Goal: Task Accomplishment & Management: Manage account settings

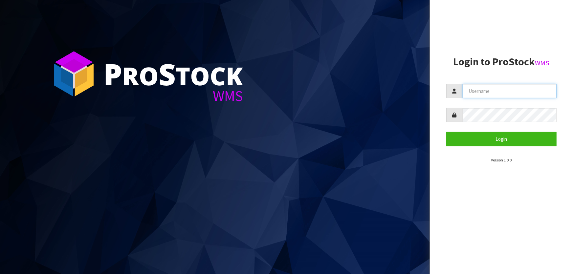
click at [540, 92] on input "text" at bounding box center [510, 91] width 94 height 14
type input "TARSHAE"
click at [447, 132] on button "Login" at bounding box center [502, 139] width 110 height 14
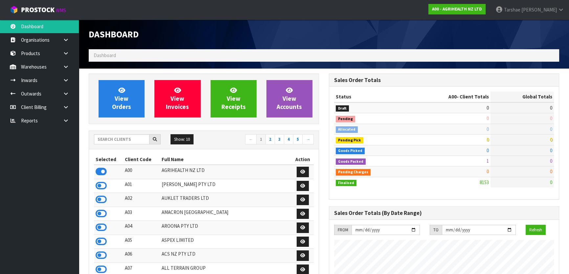
scroll to position [497, 240]
click at [143, 139] on input "text" at bounding box center [122, 139] width 56 height 10
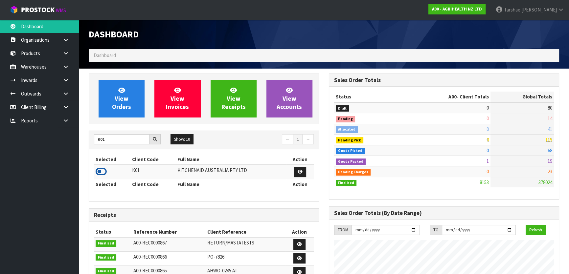
click at [97, 173] on icon at bounding box center [101, 172] width 11 height 10
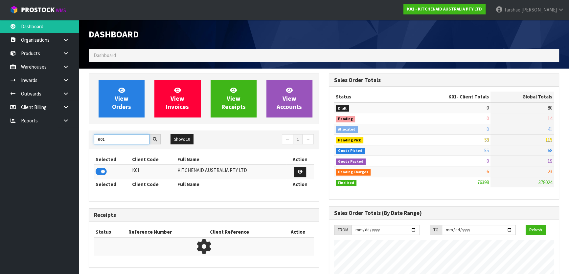
drag, startPoint x: 125, startPoint y: 140, endPoint x: 43, endPoint y: 140, distance: 82.1
click at [43, 140] on body "Toggle navigation ProStock WMS K01 - KITCHENAID AUSTRALIA PTY LTD [PERSON_NAME]…" at bounding box center [284, 137] width 569 height 274
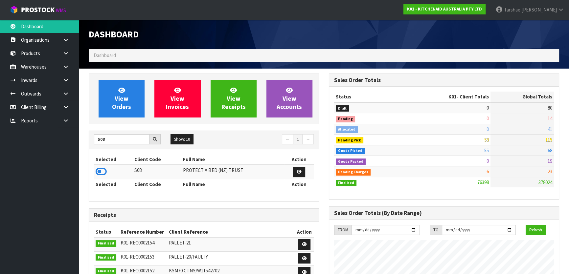
drag, startPoint x: 103, startPoint y: 172, endPoint x: 109, endPoint y: 151, distance: 21.0
click at [104, 170] on icon at bounding box center [101, 172] width 11 height 10
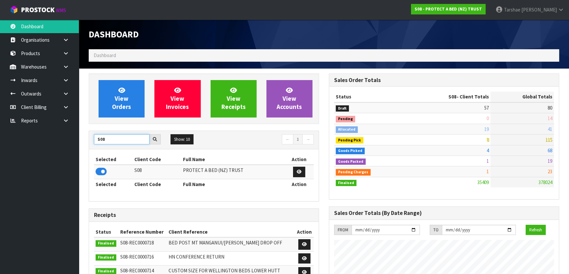
scroll to position [511, 240]
drag, startPoint x: 112, startPoint y: 141, endPoint x: 69, endPoint y: 133, distance: 44.0
click at [70, 134] on body "Toggle navigation ProStock WMS S08 - PROTECT A BED (NZ) TRUST [PERSON_NAME] Log…" at bounding box center [284, 137] width 569 height 274
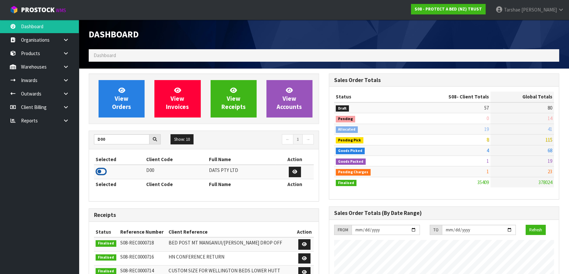
click at [105, 172] on icon at bounding box center [101, 172] width 11 height 10
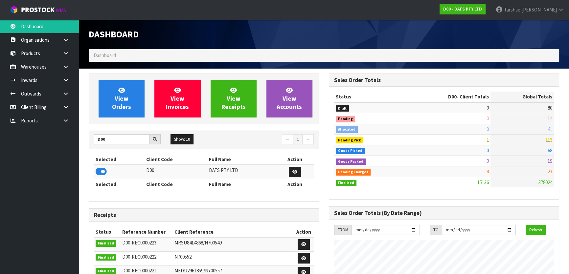
scroll to position [497, 240]
drag, startPoint x: 124, startPoint y: 139, endPoint x: 43, endPoint y: 131, distance: 80.9
click at [43, 131] on body "Toggle navigation ProStock WMS D00 - DATS PTY LTD [PERSON_NAME] Logout Dashboar…" at bounding box center [284, 137] width 569 height 274
click at [101, 175] on icon at bounding box center [101, 172] width 11 height 10
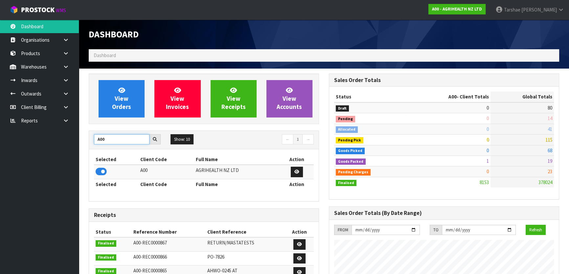
drag, startPoint x: 128, startPoint y: 140, endPoint x: 74, endPoint y: 137, distance: 53.6
click at [75, 137] on body "Toggle navigation ProStock WMS A00 - AGRIHEALTH NZ LTD [PERSON_NAME] Logout Das…" at bounding box center [284, 137] width 569 height 274
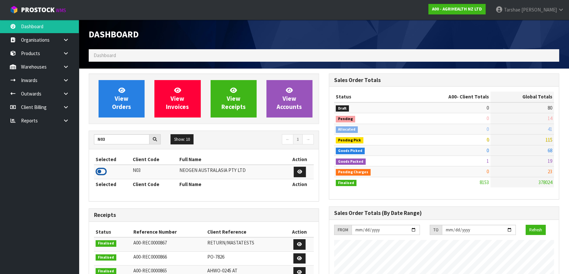
click at [100, 172] on icon at bounding box center [101, 172] width 11 height 10
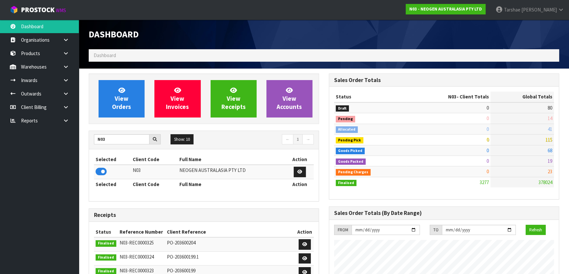
scroll to position [511, 240]
drag, startPoint x: 131, startPoint y: 138, endPoint x: 81, endPoint y: 144, distance: 50.6
click at [105, 174] on icon at bounding box center [101, 172] width 11 height 10
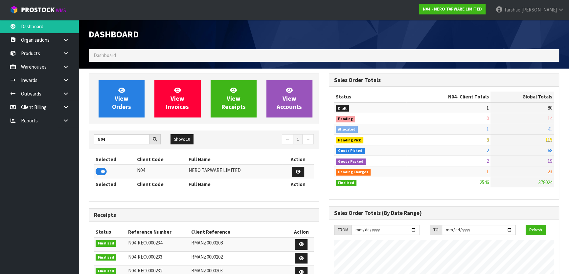
scroll to position [525, 240]
drag, startPoint x: 117, startPoint y: 140, endPoint x: 19, endPoint y: 123, distance: 99.5
click at [19, 123] on body "Toggle navigation ProStock WMS N04 - NERO TAPWARE LIMITED [PERSON_NAME] Logout …" at bounding box center [284, 137] width 569 height 274
type input "K01"
click at [99, 171] on icon at bounding box center [101, 172] width 11 height 10
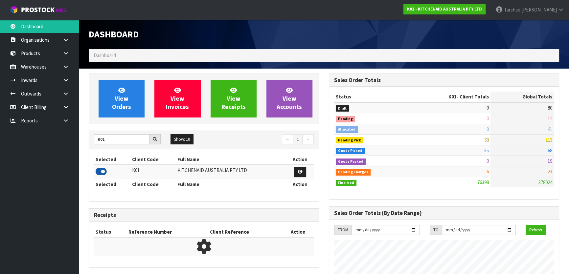
scroll to position [497, 240]
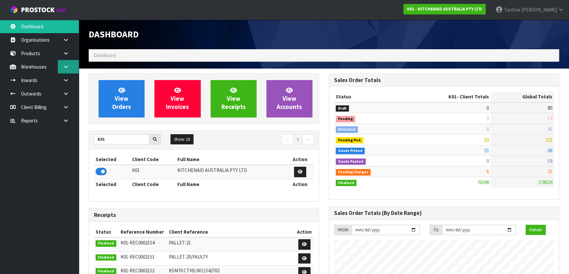
click at [71, 66] on link at bounding box center [68, 66] width 21 height 13
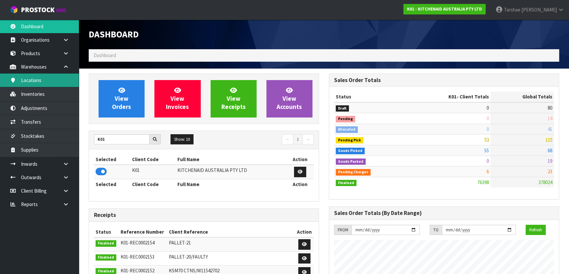
click at [56, 80] on link "Locations" at bounding box center [39, 80] width 79 height 13
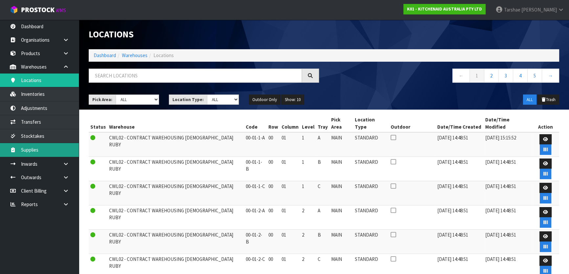
click at [51, 148] on link "Supplies" at bounding box center [39, 149] width 79 height 13
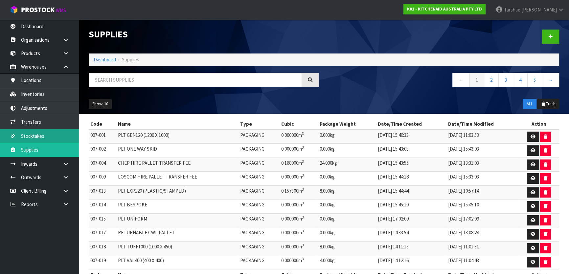
click at [52, 133] on link "Stocktakes" at bounding box center [39, 135] width 79 height 13
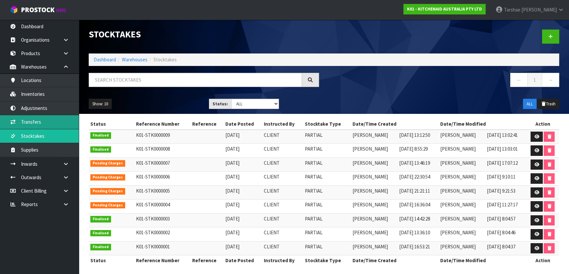
click at [50, 122] on link "Transfers" at bounding box center [39, 121] width 79 height 13
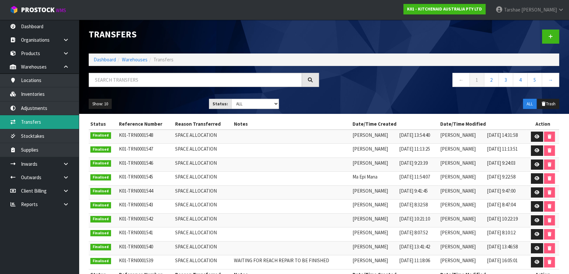
scroll to position [16, 0]
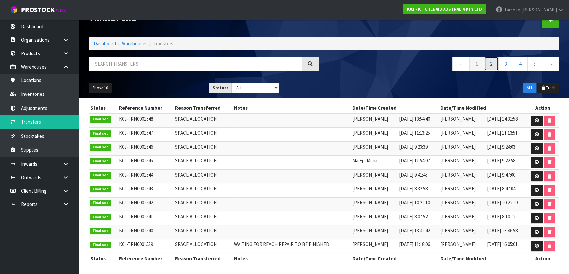
click at [486, 70] on link "2" at bounding box center [491, 64] width 15 height 14
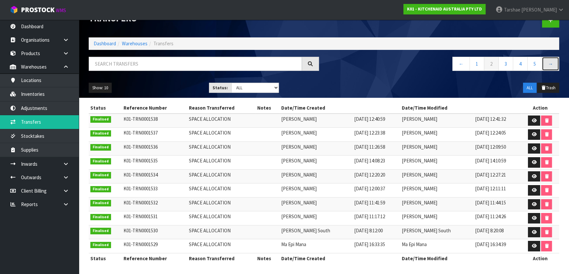
click at [553, 66] on link "→" at bounding box center [550, 64] width 17 height 14
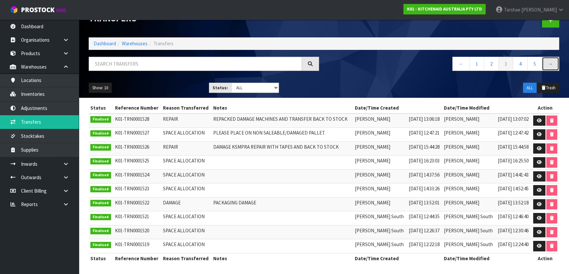
click at [553, 66] on link "→" at bounding box center [550, 64] width 17 height 14
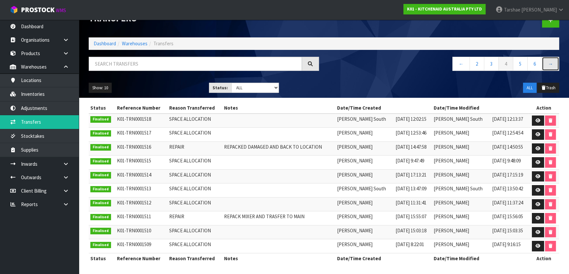
click at [553, 66] on link "→" at bounding box center [550, 64] width 17 height 14
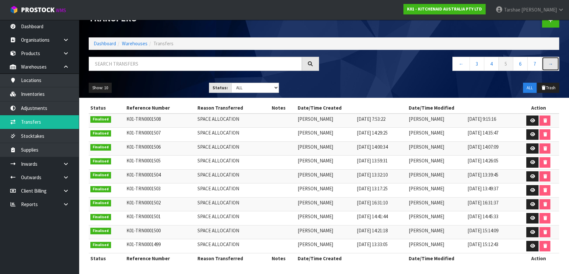
click at [553, 66] on link "→" at bounding box center [550, 64] width 17 height 14
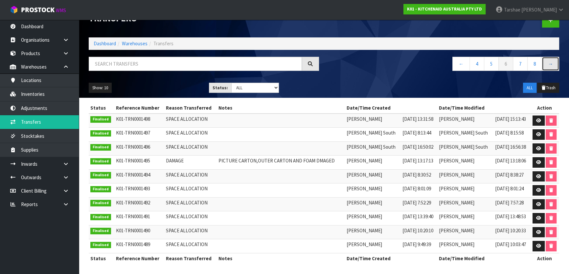
click at [553, 66] on link "→" at bounding box center [550, 64] width 17 height 14
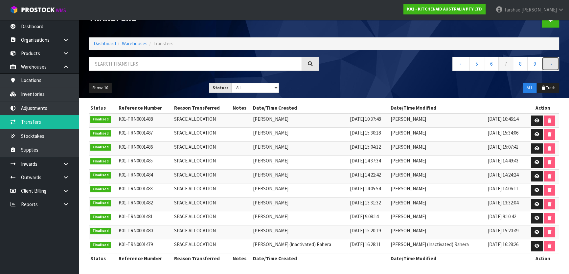
click at [553, 66] on link "→" at bounding box center [550, 64] width 17 height 14
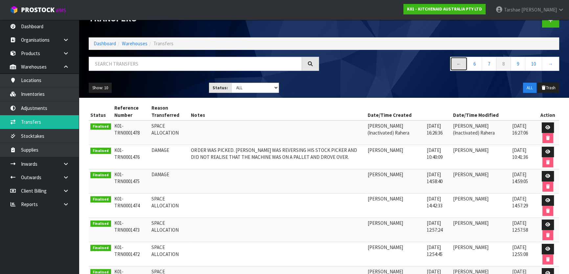
click at [459, 66] on link "←" at bounding box center [458, 64] width 17 height 14
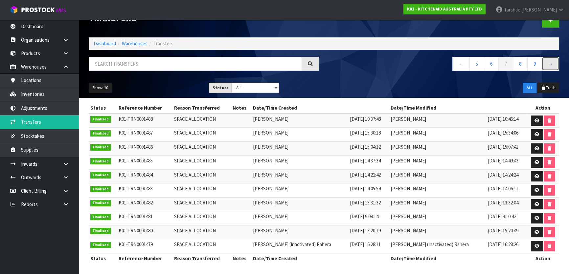
click at [550, 60] on link "→" at bounding box center [550, 64] width 17 height 14
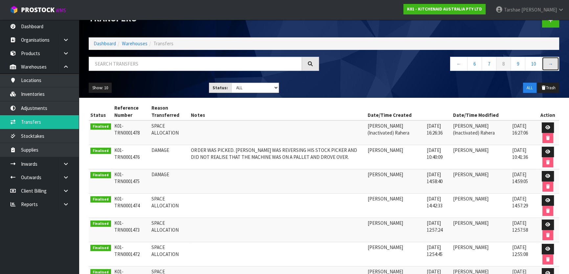
click at [550, 60] on link "→" at bounding box center [550, 64] width 17 height 14
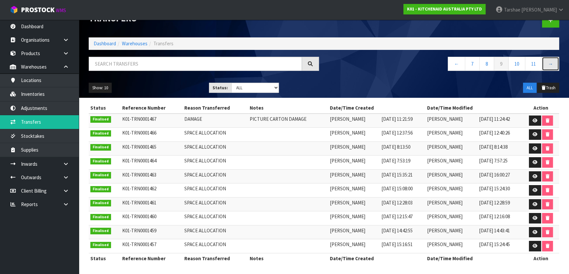
click at [550, 60] on link "→" at bounding box center [550, 64] width 17 height 14
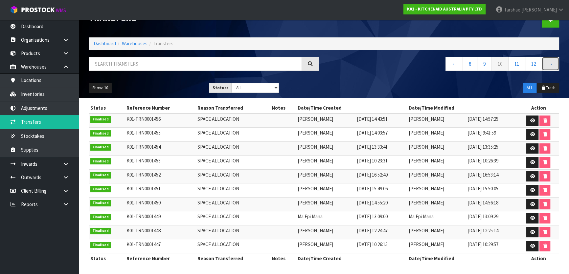
click at [549, 59] on link "→" at bounding box center [550, 64] width 17 height 14
click at [556, 67] on link "→" at bounding box center [550, 64] width 17 height 14
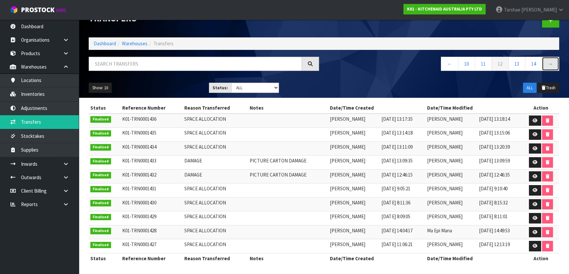
click at [550, 63] on link "→" at bounding box center [550, 64] width 17 height 14
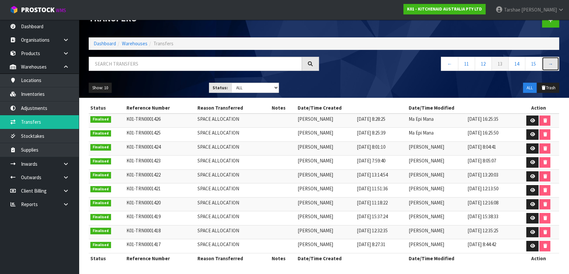
click at [551, 62] on link "→" at bounding box center [550, 64] width 17 height 14
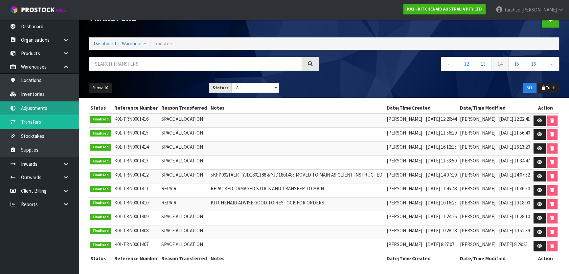
click at [42, 107] on link "Adjustments" at bounding box center [39, 108] width 79 height 13
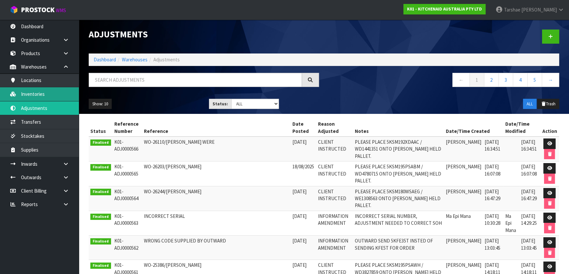
click at [46, 94] on link "Inventories" at bounding box center [39, 93] width 79 height 13
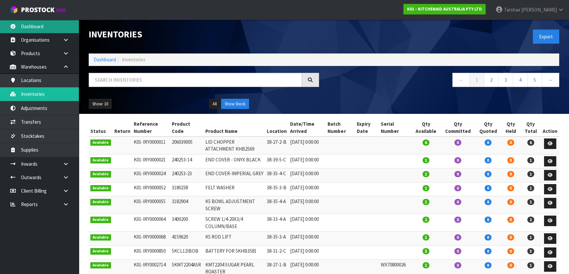
click at [38, 30] on link "Dashboard" at bounding box center [39, 26] width 79 height 13
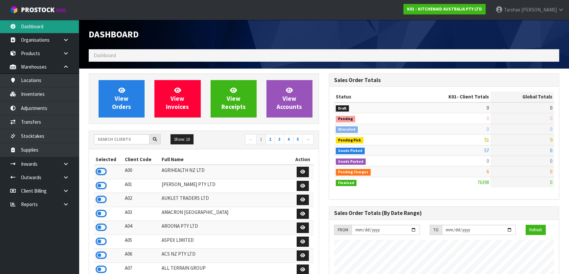
scroll to position [497, 240]
click at [131, 141] on input "text" at bounding box center [122, 139] width 56 height 10
type input "ACS"
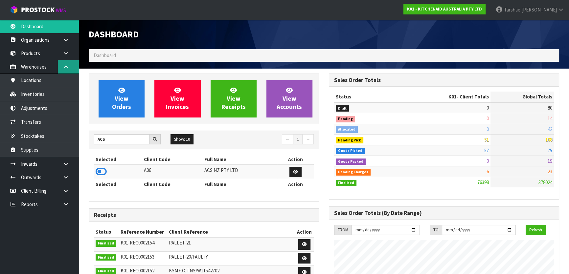
click at [72, 69] on link at bounding box center [68, 66] width 21 height 13
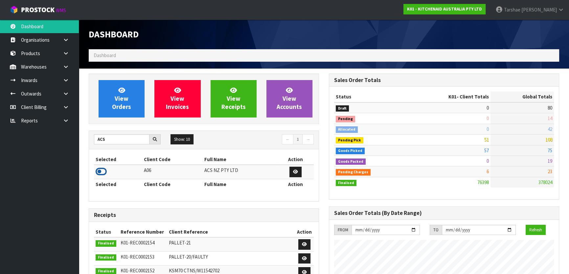
click at [106, 170] on icon at bounding box center [101, 172] width 11 height 10
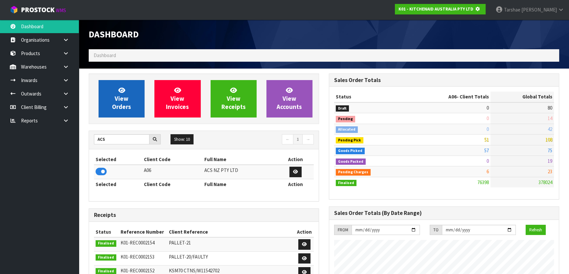
scroll to position [409, 240]
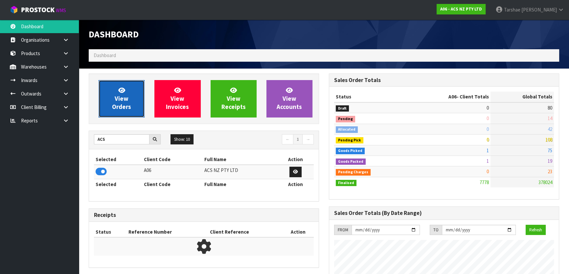
click at [123, 103] on link "View Orders" at bounding box center [122, 98] width 46 height 37
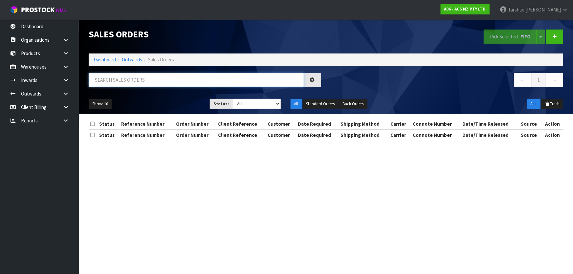
click at [132, 82] on input "text" at bounding box center [197, 80] width 216 height 14
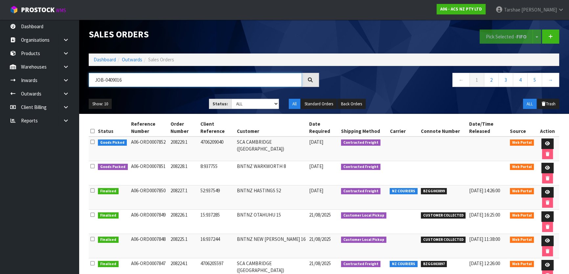
type input "JOB-0409016"
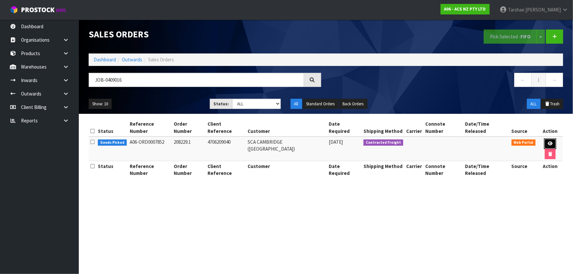
click at [548, 142] on icon at bounding box center [550, 144] width 5 height 4
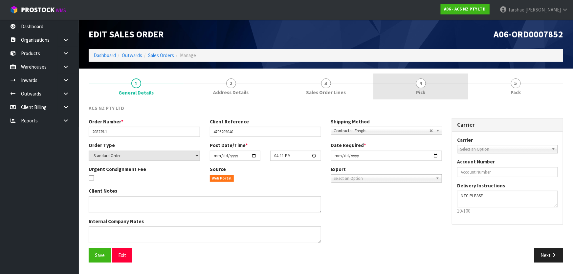
drag, startPoint x: 437, startPoint y: 79, endPoint x: 430, endPoint y: 87, distance: 10.6
click at [431, 87] on section "1 General Details 2 Address Details 3 Sales Order Lines 4 Pick 5 Pack ACS NZ PT…" at bounding box center [326, 171] width 495 height 204
click at [430, 87] on link "4 Pick" at bounding box center [421, 87] width 95 height 26
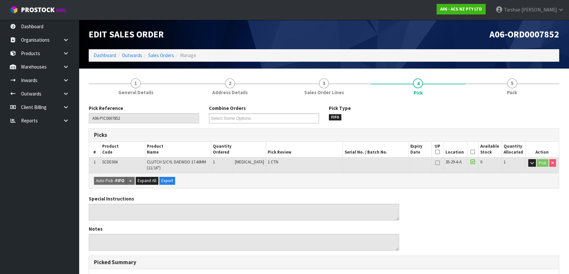
click at [473, 152] on icon at bounding box center [473, 152] width 5 height 0
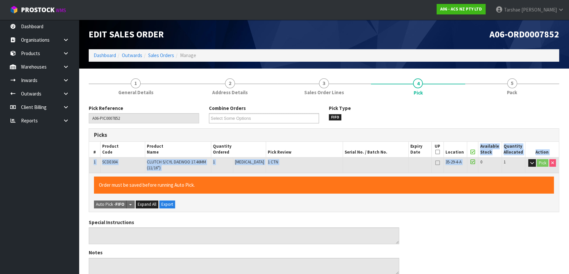
click at [465, 170] on table "# Product Code Product Name Quantity Ordered Pick Review Serial No. / Batch No.…" at bounding box center [324, 158] width 470 height 32
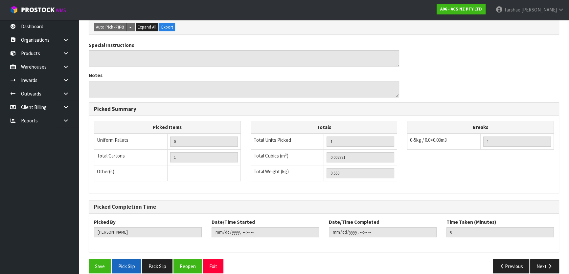
scroll to position [185, 0]
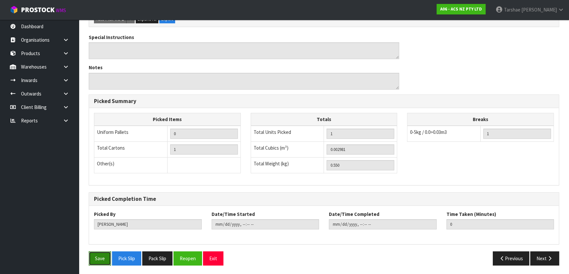
click at [101, 256] on button "Save" at bounding box center [100, 259] width 22 height 14
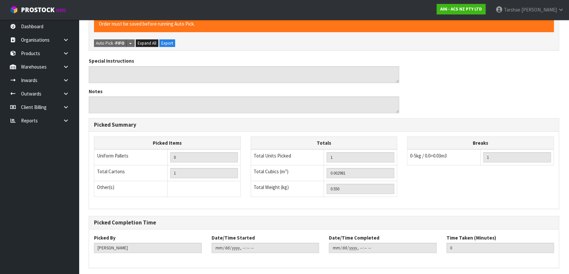
scroll to position [0, 0]
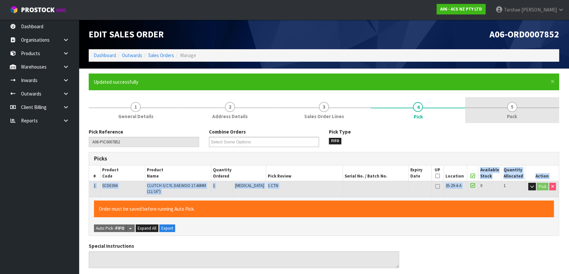
type input "[PERSON_NAME]"
type input "[DATE]T09:24"
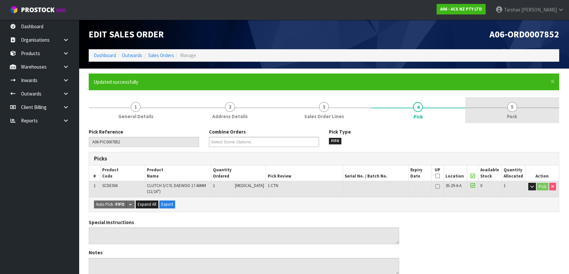
click at [539, 106] on link "5 Pack" at bounding box center [512, 110] width 94 height 26
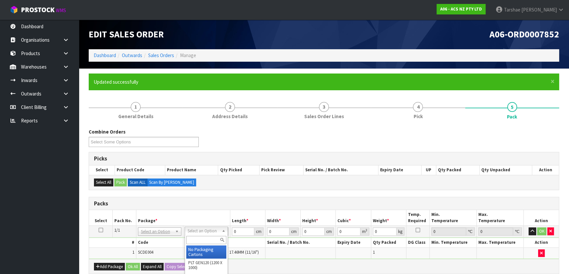
drag, startPoint x: 205, startPoint y: 231, endPoint x: 204, endPoint y: 239, distance: 7.9
click at [244, 230] on input "0" at bounding box center [243, 232] width 22 height 8
click at [243, 230] on input "0" at bounding box center [243, 232] width 22 height 8
type input "24"
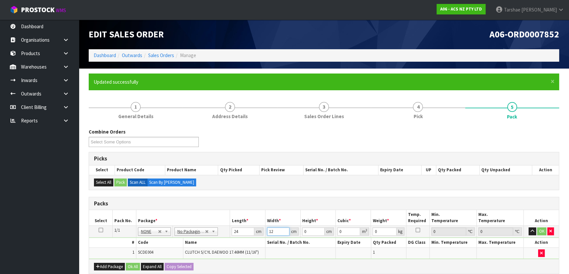
type input "12"
type input "1"
type input "0.000288"
type input "13"
type input "0.003744"
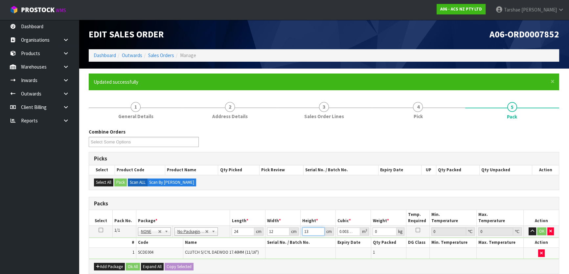
type input "13"
type input "1"
click at [529, 228] on button "button" at bounding box center [533, 232] width 8 height 8
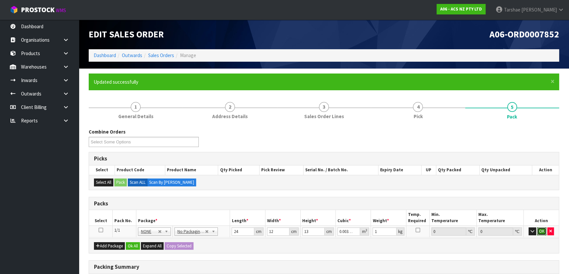
click button "OK" at bounding box center [541, 232] width 9 height 8
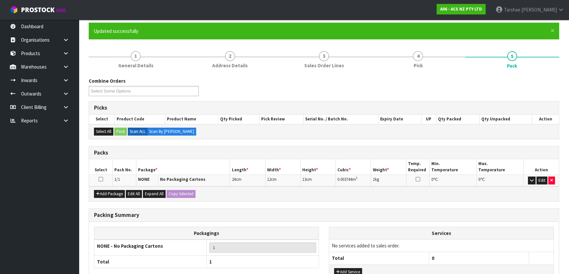
scroll to position [102, 0]
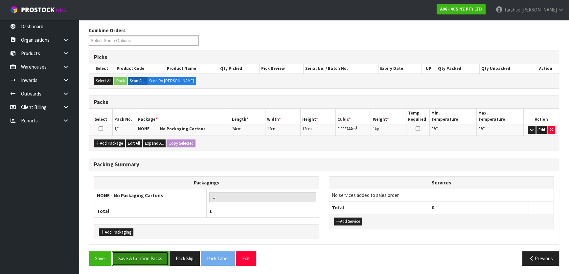
drag, startPoint x: 138, startPoint y: 262, endPoint x: 148, endPoint y: 251, distance: 14.2
click at [139, 261] on button "Save & Confirm Packs" at bounding box center [140, 259] width 57 height 14
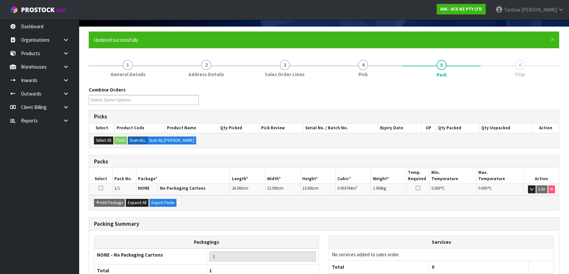
scroll to position [87, 0]
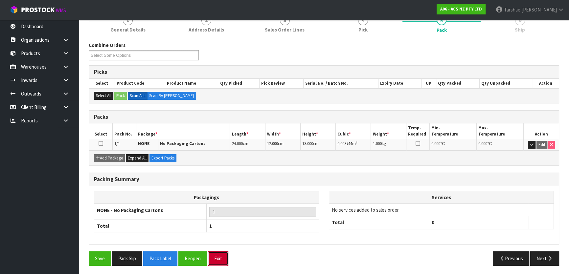
drag, startPoint x: 221, startPoint y: 256, endPoint x: 214, endPoint y: 243, distance: 14.8
click at [219, 252] on button "Exit" at bounding box center [218, 259] width 20 height 14
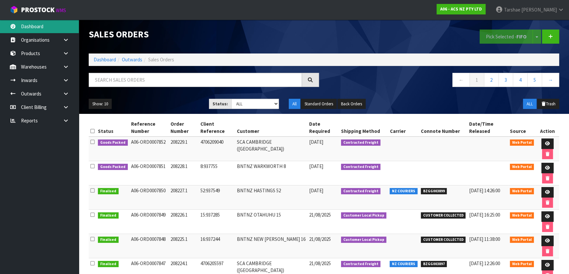
click at [26, 24] on link "Dashboard" at bounding box center [39, 26] width 79 height 13
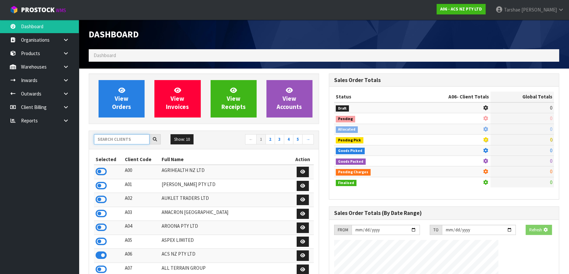
click at [116, 139] on input "text" at bounding box center [122, 139] width 56 height 10
type input "S08"
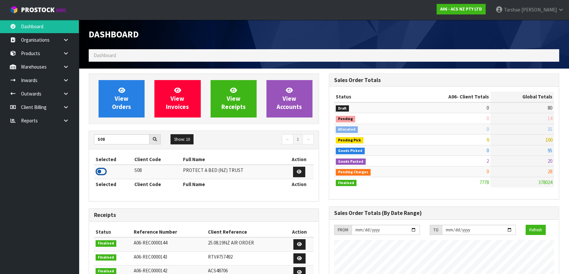
click at [100, 171] on icon at bounding box center [101, 172] width 11 height 10
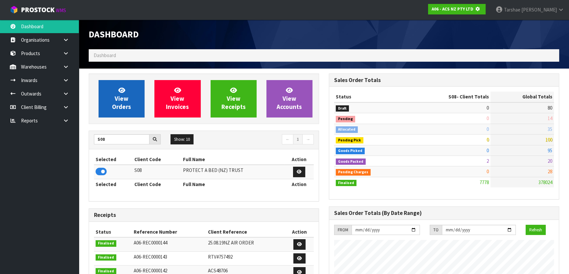
scroll to position [328186, 328355]
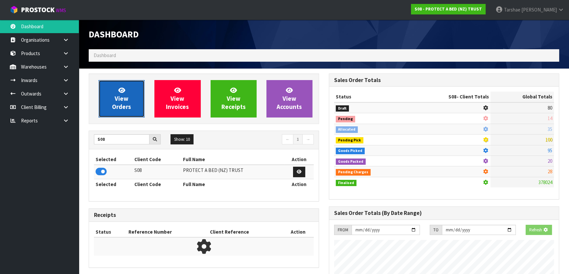
click at [139, 109] on link "View Orders" at bounding box center [122, 98] width 46 height 37
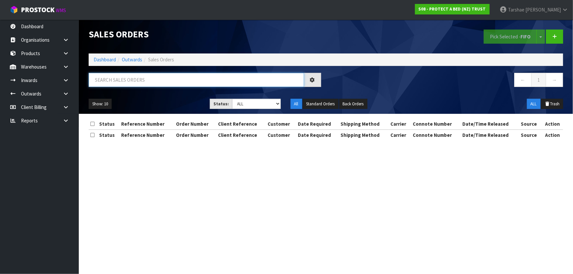
click at [125, 82] on input "text" at bounding box center [197, 80] width 216 height 14
type input "JOB-0408600"
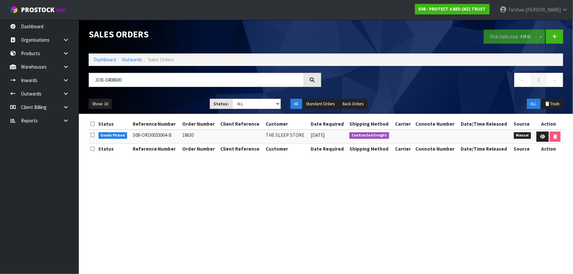
click at [542, 131] on td at bounding box center [548, 137] width 29 height 14
click at [542, 137] on icon at bounding box center [543, 137] width 5 height 4
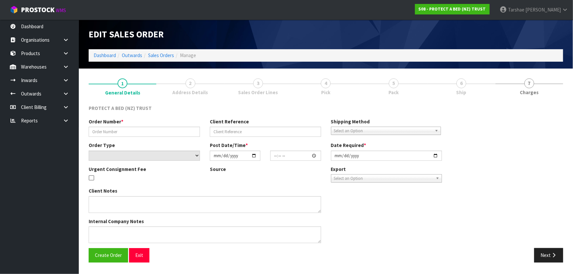
type input "18630"
select select "number:0"
type input "[DATE]"
type input "09:28:00.000"
type input "[DATE]"
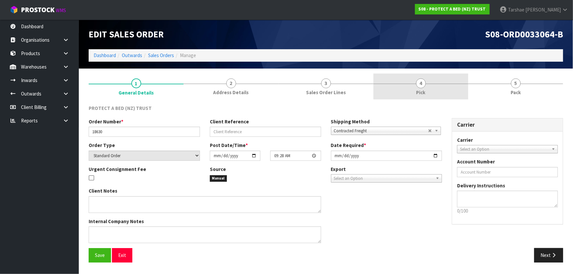
click at [436, 93] on link "4 Pick" at bounding box center [421, 87] width 95 height 26
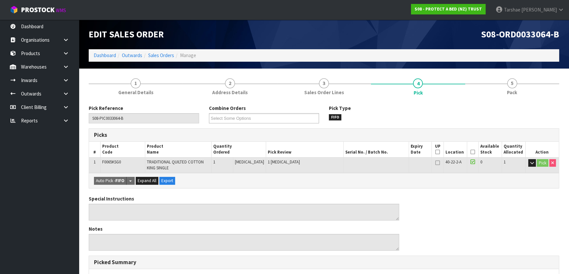
click at [471, 152] on icon at bounding box center [473, 152] width 5 height 0
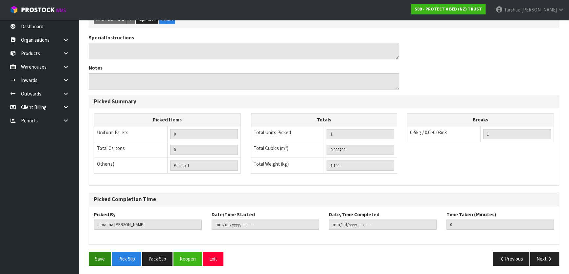
scroll to position [185, 0]
drag, startPoint x: 102, startPoint y: 263, endPoint x: 111, endPoint y: 253, distance: 13.5
click at [102, 262] on button "Save" at bounding box center [100, 259] width 22 height 14
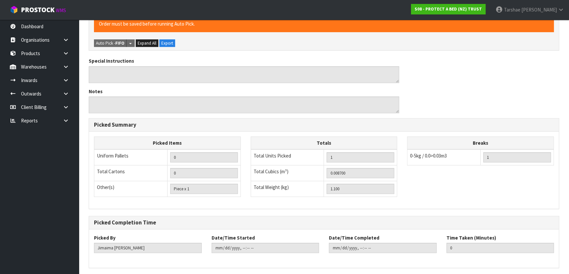
scroll to position [0, 0]
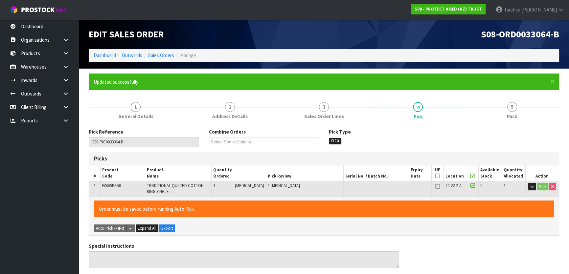
type input "[PERSON_NAME]"
type input "[DATE]T09:31:22"
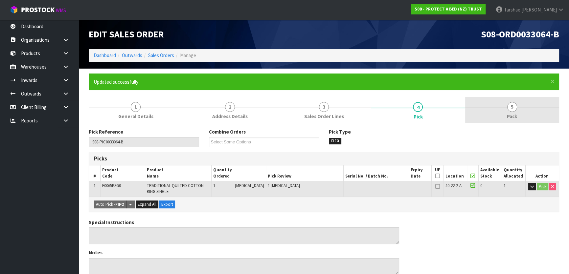
click at [518, 118] on link "5 Pack" at bounding box center [512, 110] width 94 height 26
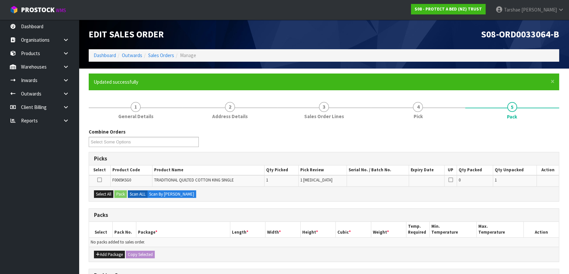
click at [207, 203] on div "Combine Orders S08-ORD0029474 S08-ORD0031549-B S08-ORD0031944 S08-ORD0032699 S0…" at bounding box center [324, 253] width 471 height 251
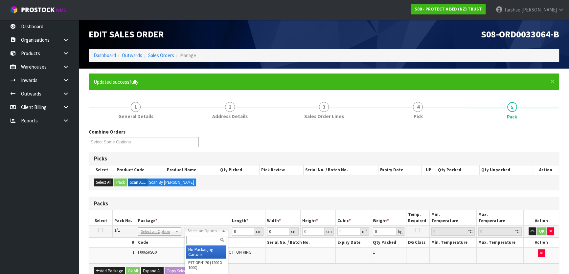
click at [201, 239] on input "text" at bounding box center [206, 240] width 40 height 8
type input "OC"
type input "1.1"
click at [294, 207] on div "Packs" at bounding box center [324, 203] width 470 height 13
click at [242, 230] on input "0" at bounding box center [243, 232] width 22 height 8
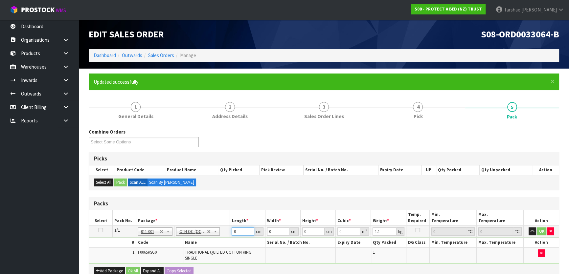
click at [242, 230] on input "0" at bounding box center [243, 232] width 22 height 8
click at [241, 230] on input "0" at bounding box center [243, 232] width 22 height 8
type input "45"
type input "33"
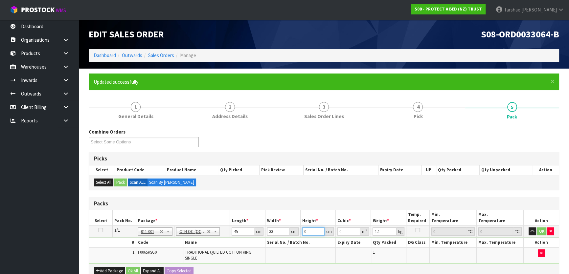
type input "1"
type input "0.001485"
type input "16"
type input "0.02376"
type input "16"
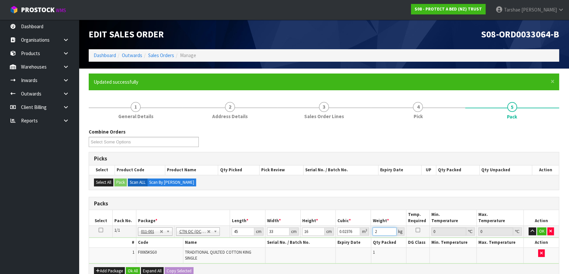
type input "2"
click at [529, 228] on button "button" at bounding box center [533, 232] width 8 height 8
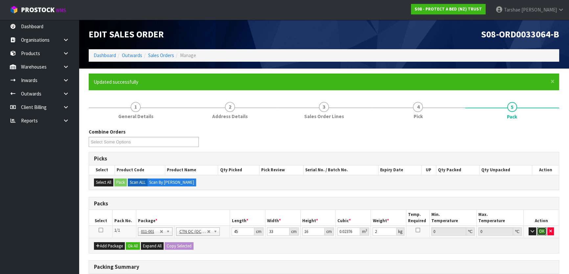
click button "OK" at bounding box center [541, 232] width 9 height 8
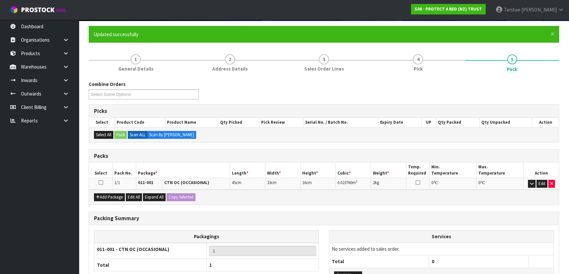
scroll to position [102, 0]
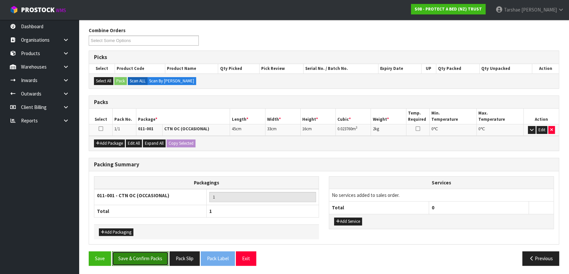
click at [145, 256] on button "Save & Confirm Packs" at bounding box center [140, 259] width 57 height 14
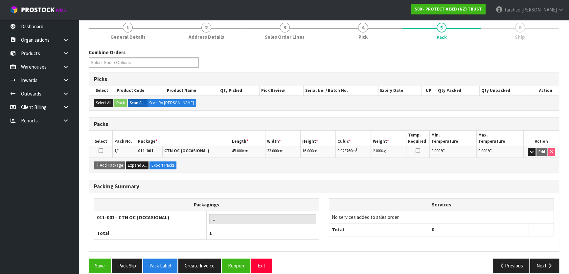
scroll to position [87, 0]
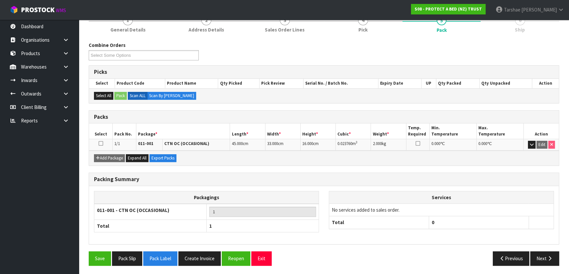
drag, startPoint x: 563, startPoint y: 256, endPoint x: 542, endPoint y: 252, distance: 21.2
click at [563, 256] on div "Previous Next" at bounding box center [444, 259] width 240 height 14
click at [542, 252] on button "Next" at bounding box center [544, 259] width 29 height 14
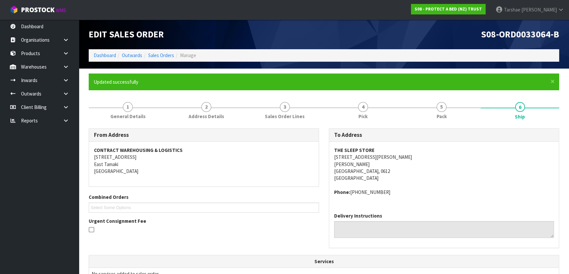
scroll to position [165, 0]
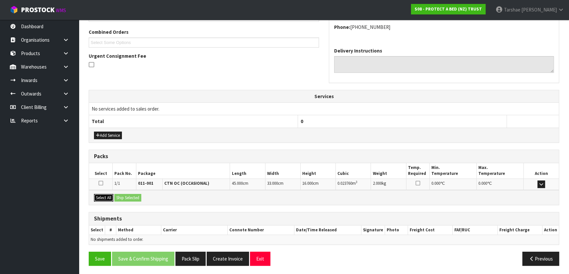
click at [112, 196] on button "Select All" at bounding box center [103, 198] width 19 height 8
drag, startPoint x: 117, startPoint y: 196, endPoint x: 122, endPoint y: 200, distance: 6.5
click at [118, 196] on button "Ship Selected" at bounding box center [127, 198] width 27 height 8
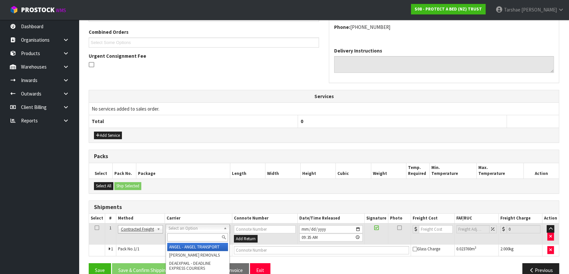
drag, startPoint x: 177, startPoint y: 229, endPoint x: 178, endPoint y: 237, distance: 7.7
click at [178, 237] on input "text" at bounding box center [197, 238] width 61 height 8
type input "NZP"
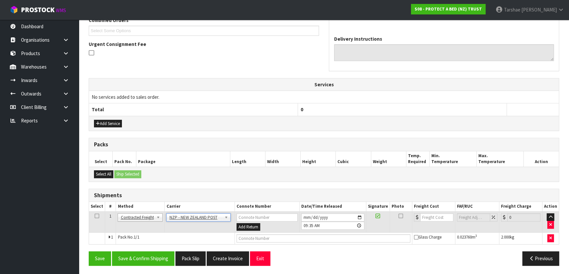
scroll to position [177, 0]
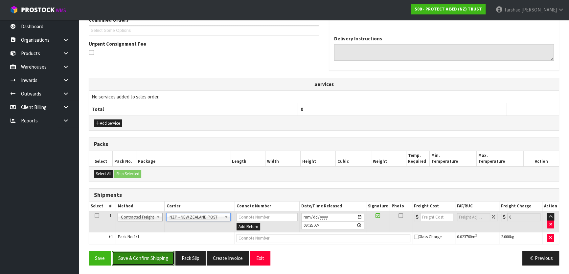
click at [142, 252] on button "Save & Confirm Shipping" at bounding box center [143, 258] width 62 height 14
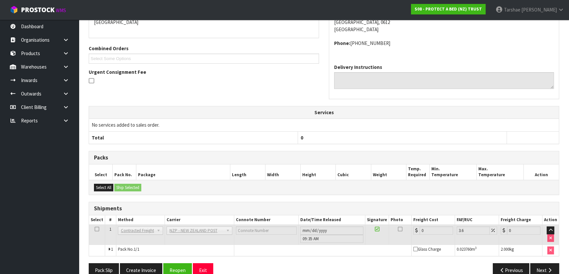
scroll to position [168, 0]
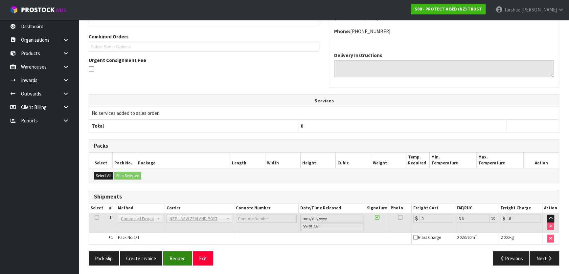
click at [174, 263] on div "Pack Slip Create Invoice Reopen Exit Previous Next" at bounding box center [324, 261] width 480 height 19
click at [174, 263] on button "Reopen" at bounding box center [177, 259] width 29 height 14
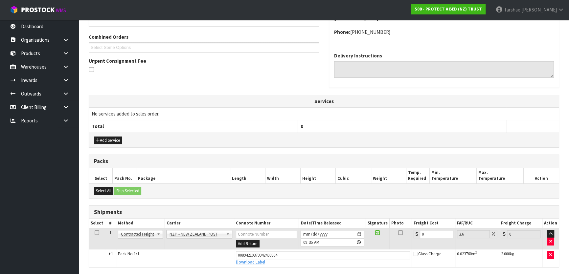
scroll to position [161, 0]
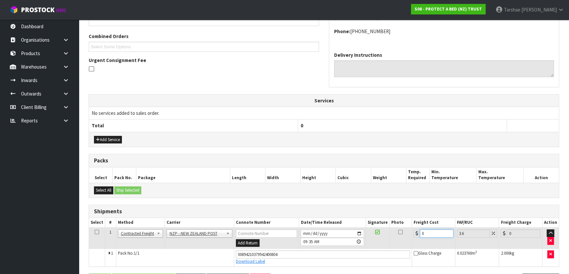
drag, startPoint x: 427, startPoint y: 232, endPoint x: 393, endPoint y: 231, distance: 34.2
click at [393, 231] on tr "1 Client Local Pickup Customer Local Pickup Company Freight Contracted Freight …" at bounding box center [324, 238] width 470 height 21
type input "4"
type input "4.14"
type input "4.3"
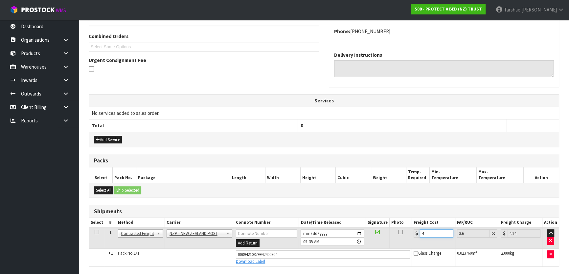
type input "4.45"
type input "4.33"
type input "4.49"
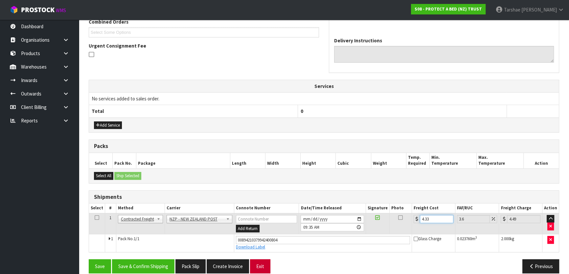
scroll to position [183, 0]
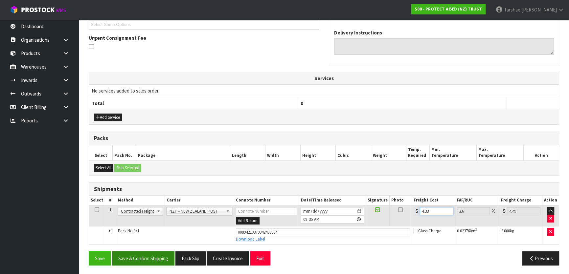
type input "4.33"
click at [156, 255] on button "Save & Confirm Shipping" at bounding box center [143, 259] width 62 height 14
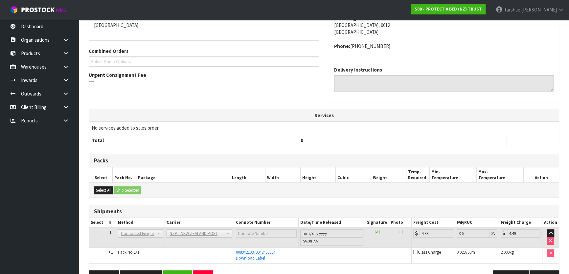
scroll to position [165, 0]
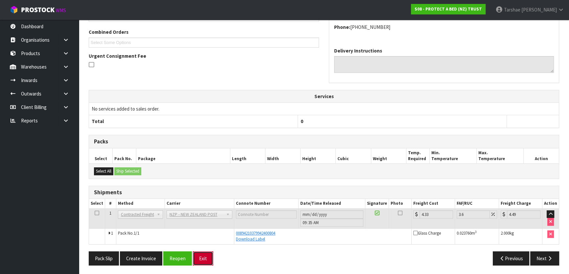
click at [199, 262] on button "Exit" at bounding box center [203, 259] width 20 height 14
